Goal: Find contact information: Find contact information

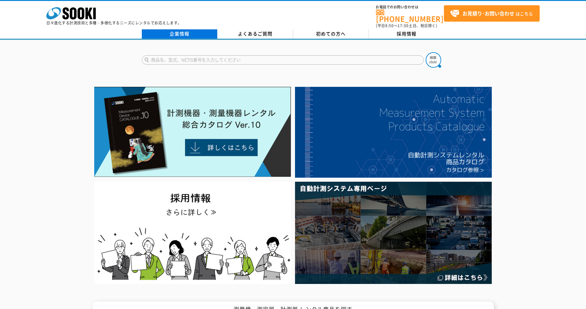
click at [178, 31] on link "企業情報" at bounding box center [180, 33] width 76 height 9
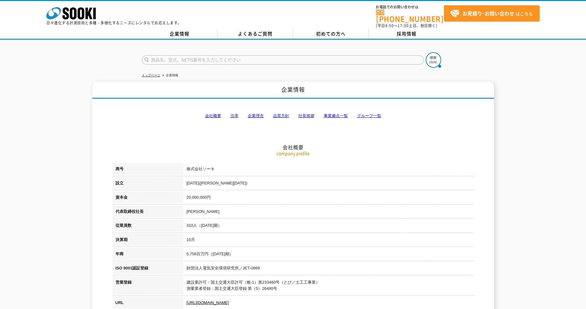
click at [333, 113] on link "事業拠点一覧" at bounding box center [336, 115] width 24 height 5
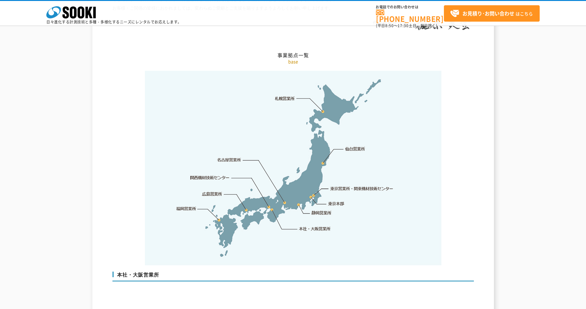
scroll to position [1240, 0]
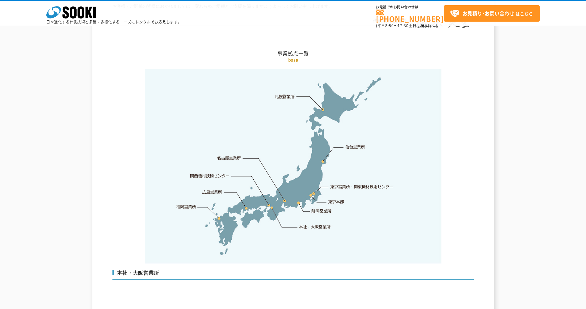
click at [344, 183] on link "東京営業所・関東機材技術センター" at bounding box center [361, 186] width 63 height 6
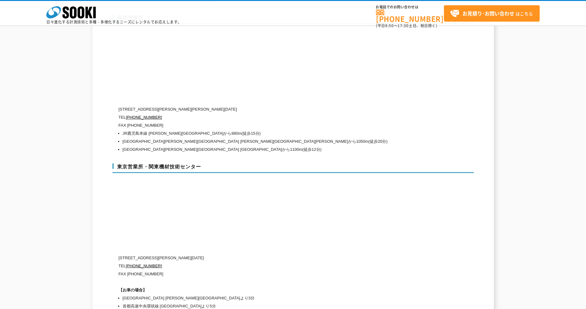
scroll to position [2538, 0]
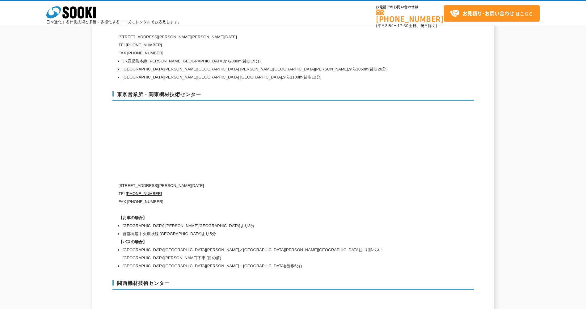
click at [388, 157] on div "東京営業所・関東機材技術センター [STREET_ADDRESS][PERSON_NAME][DATE] [PHONE_NUMBER] FAX [PHONE_…" at bounding box center [292, 179] width 361 height 189
